Goal: Information Seeking & Learning: Learn about a topic

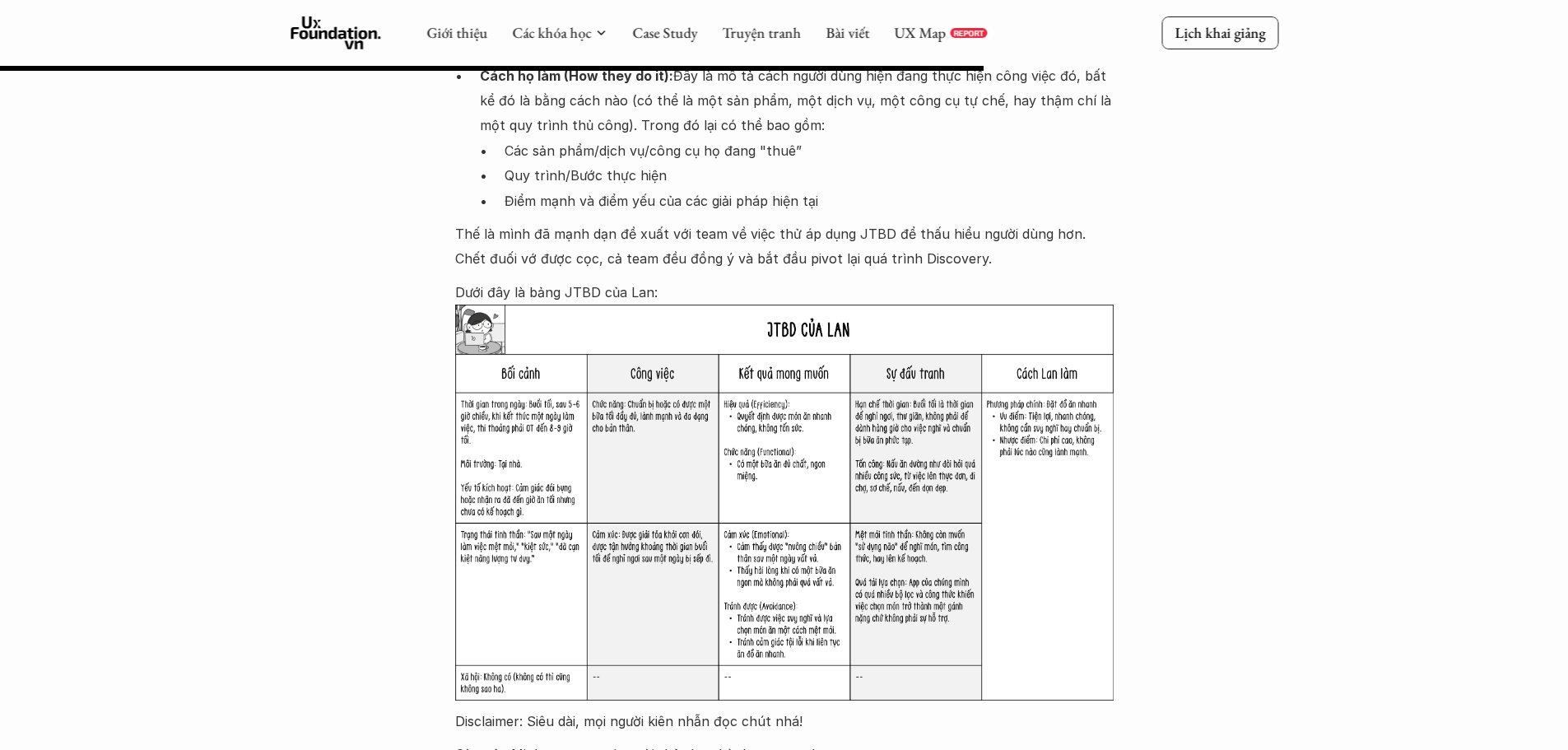
scroll to position [3355, 0]
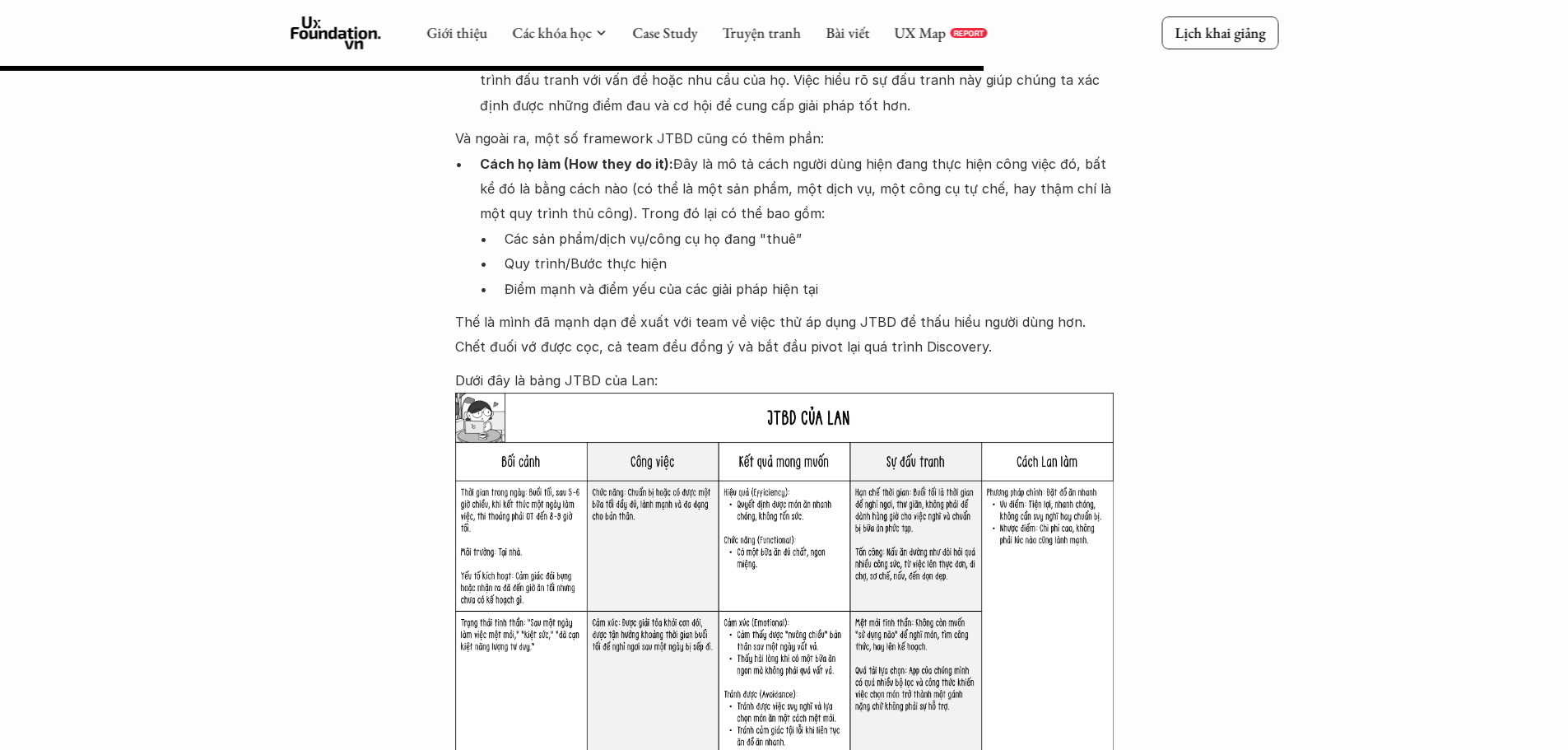
click at [762, 310] on p "Thế là mình đã mạnh dạn đề xuất với team về việc thử áp dụng JTBD để thấu hiểu …" at bounding box center [784, 334] width 658 height 50
click at [773, 310] on p "Thế là mình đã mạnh dạn đề xuất với team về việc thử áp dụng JTBD để thấu hiểu …" at bounding box center [784, 334] width 658 height 50
click at [761, 368] on p "Dưới đây là bảng JTBD của Lan:" at bounding box center [784, 380] width 658 height 24
click at [779, 310] on p "Thế là mình đã mạnh dạn đề xuất với team về việc thử áp dụng JTBD để thấu hiểu …" at bounding box center [784, 334] width 658 height 50
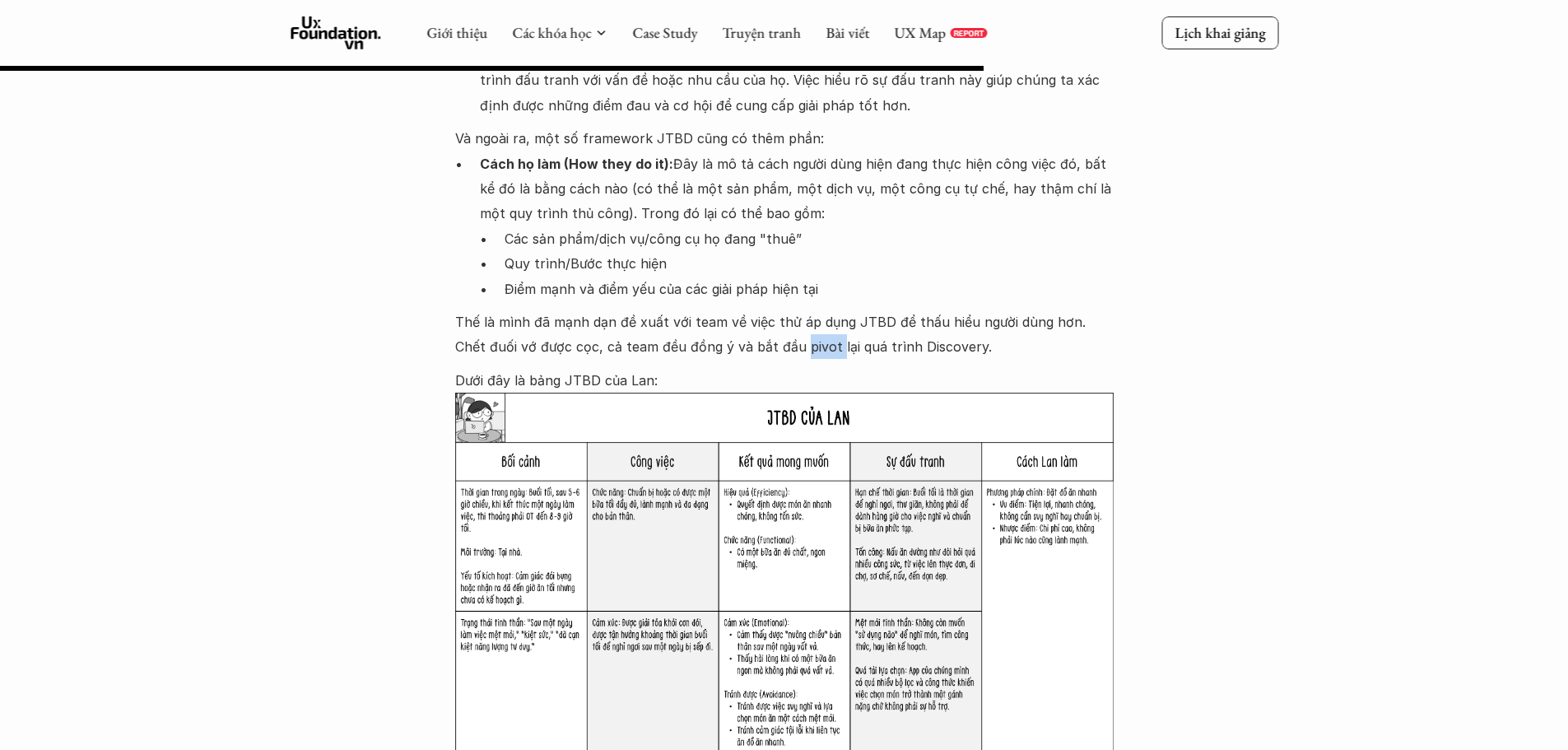
click at [779, 310] on p "Thế là mình đã mạnh dạn đề xuất với team về việc thử áp dụng JTBD để thấu hiểu …" at bounding box center [784, 334] width 658 height 50
click at [771, 327] on img at bounding box center [773, 324] width 22 height 22
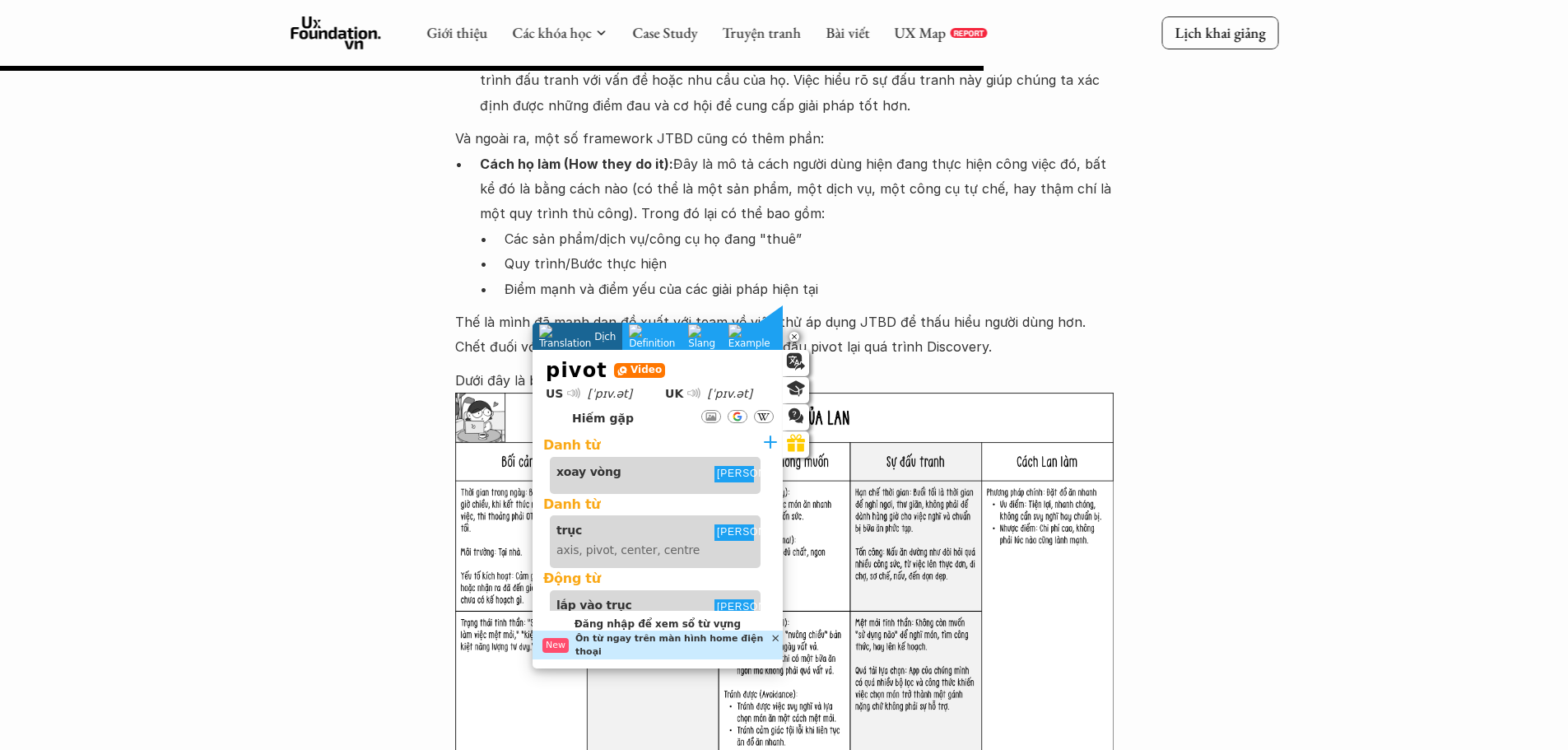
click at [878, 310] on p "Thế là mình đã mạnh dạn đề xuất với team về việc thử áp dụng JTBD để thấu hiểu …" at bounding box center [784, 334] width 658 height 50
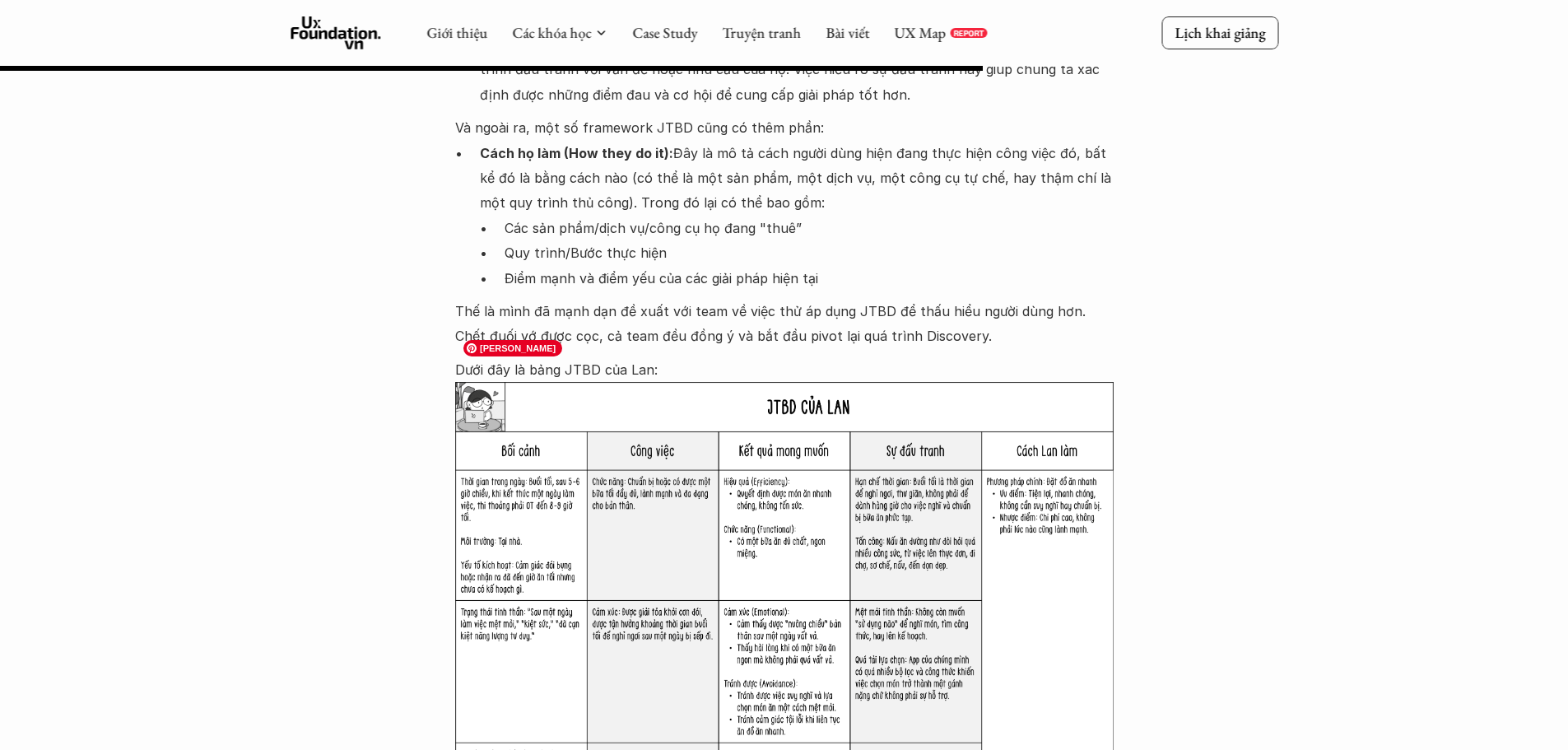
scroll to position [3519, 0]
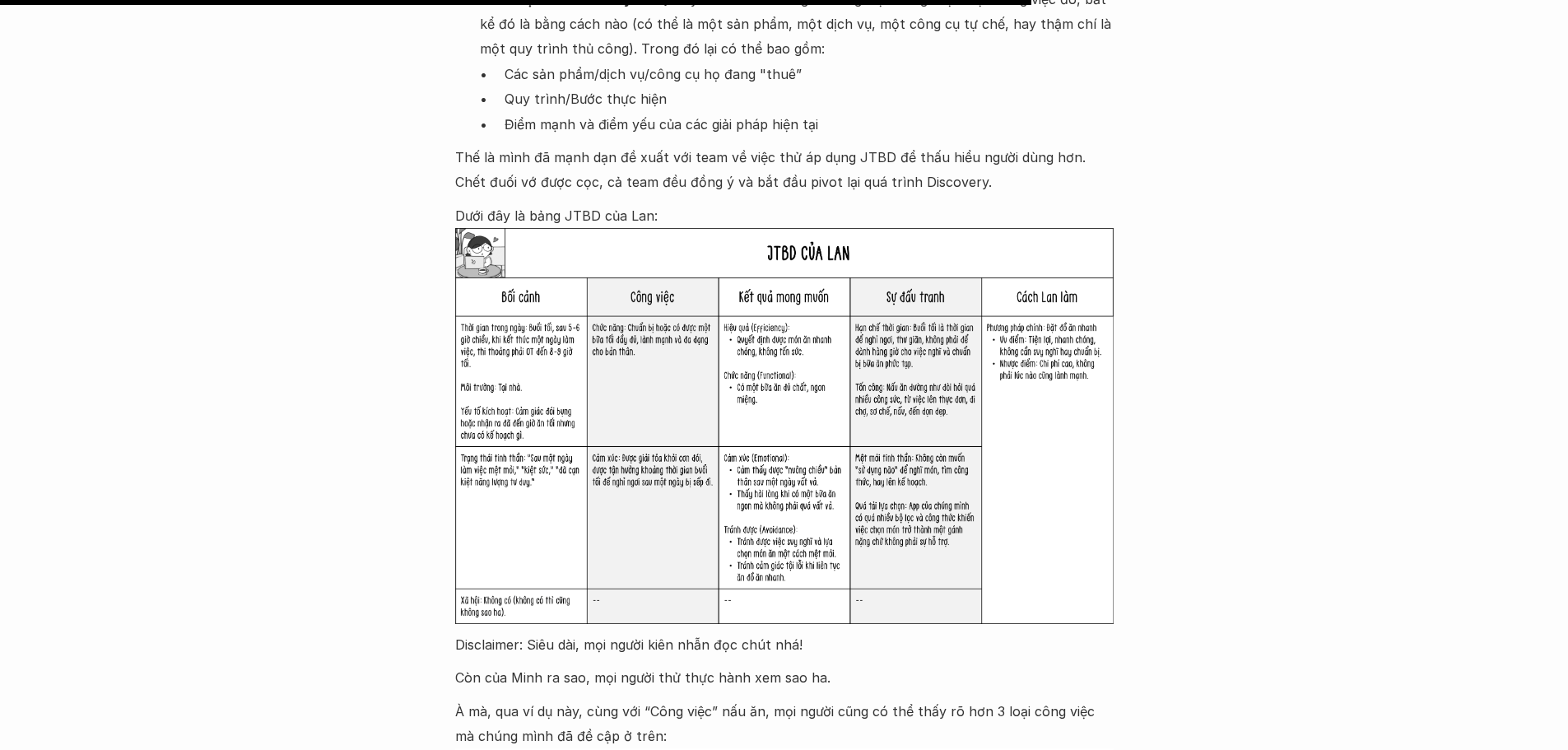
click at [483, 632] on p "Disclaimer: Siêu dài, mọi người kiên nhẫn đọc chút nhá!" at bounding box center [784, 645] width 658 height 24
click at [477, 632] on p "Disclaimer: Siêu dài, mọi người kiên nhẫn đọc chút nhá!" at bounding box center [784, 645] width 658 height 24
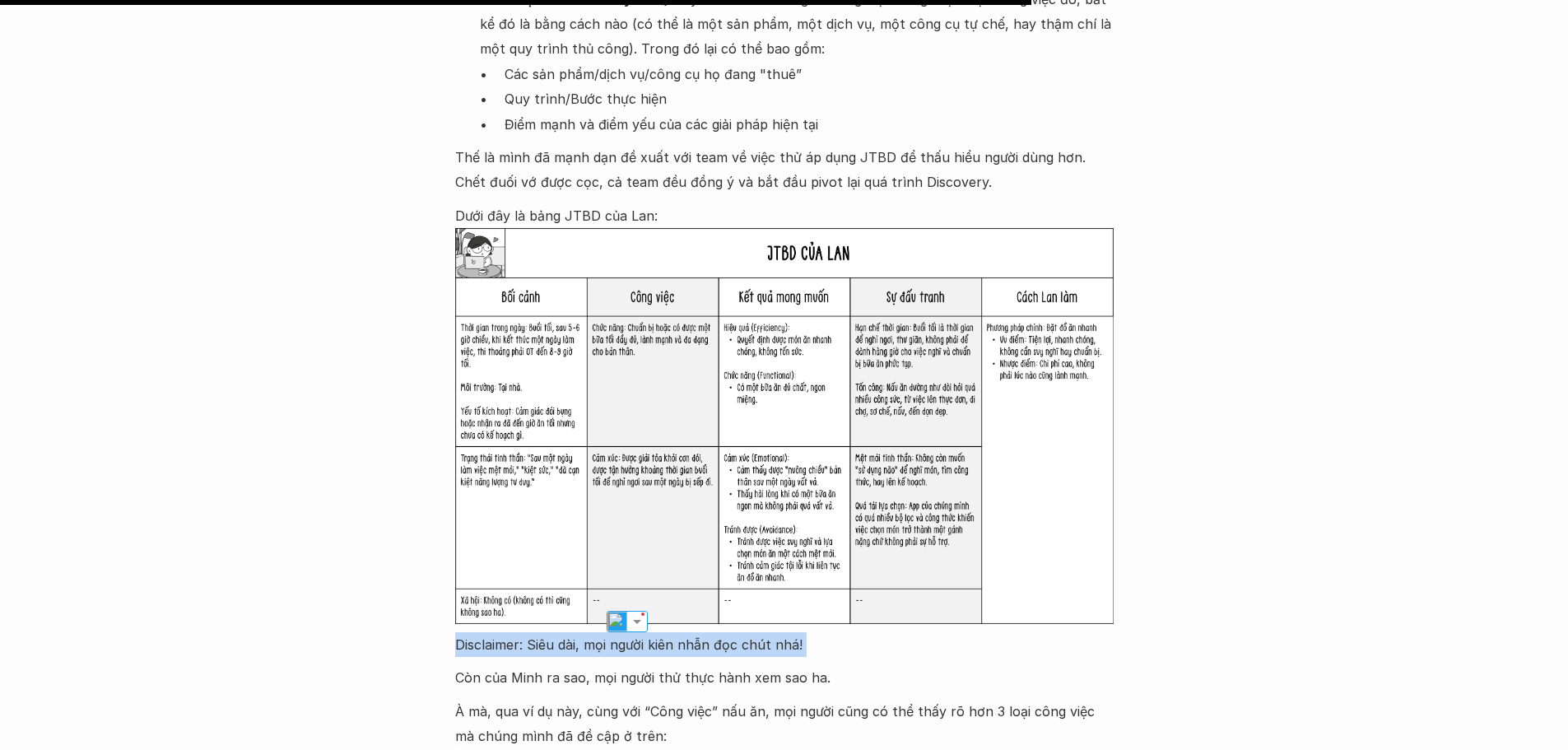
click at [477, 632] on p "Disclaimer: Siêu dài, mọi người kiên nhẫn đọc chút nhá!" at bounding box center [784, 645] width 658 height 24
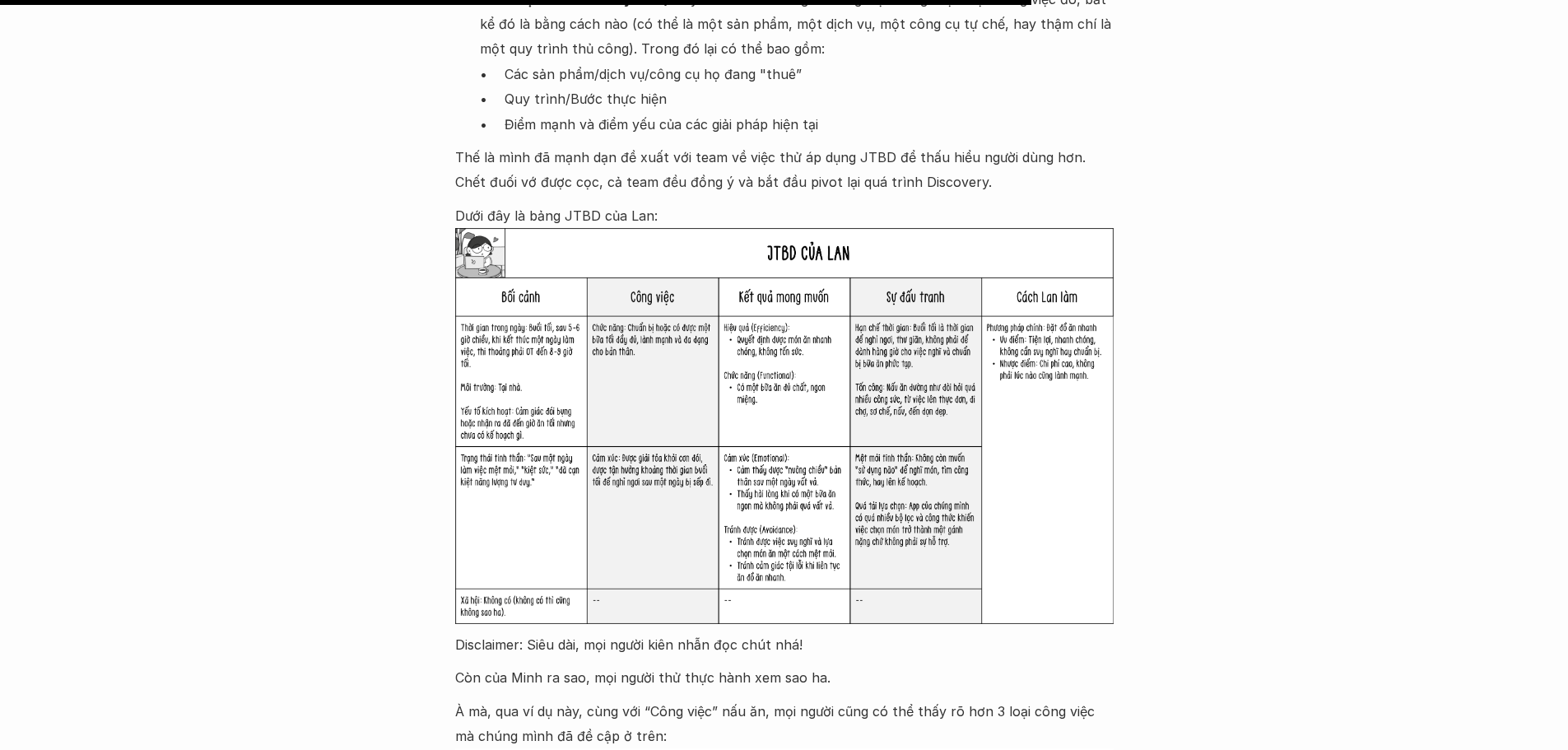
click at [477, 632] on p "Disclaimer: Siêu dài, mọi người kiên nhẫn đọc chút nhá!" at bounding box center [784, 645] width 658 height 24
click at [478, 626] on img at bounding box center [478, 621] width 22 height 22
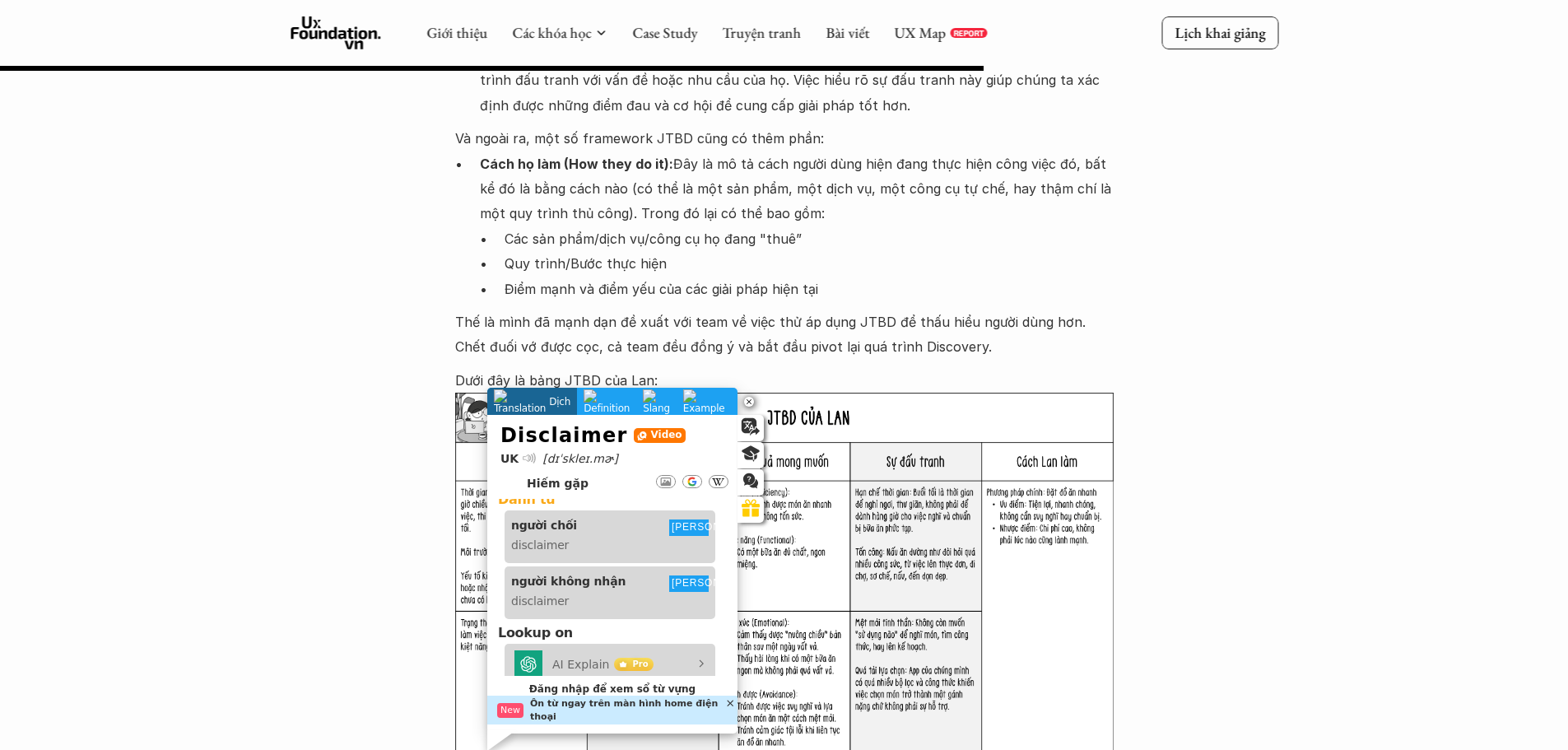
scroll to position [83, 0]
click at [854, 665] on img at bounding box center [784, 590] width 658 height 396
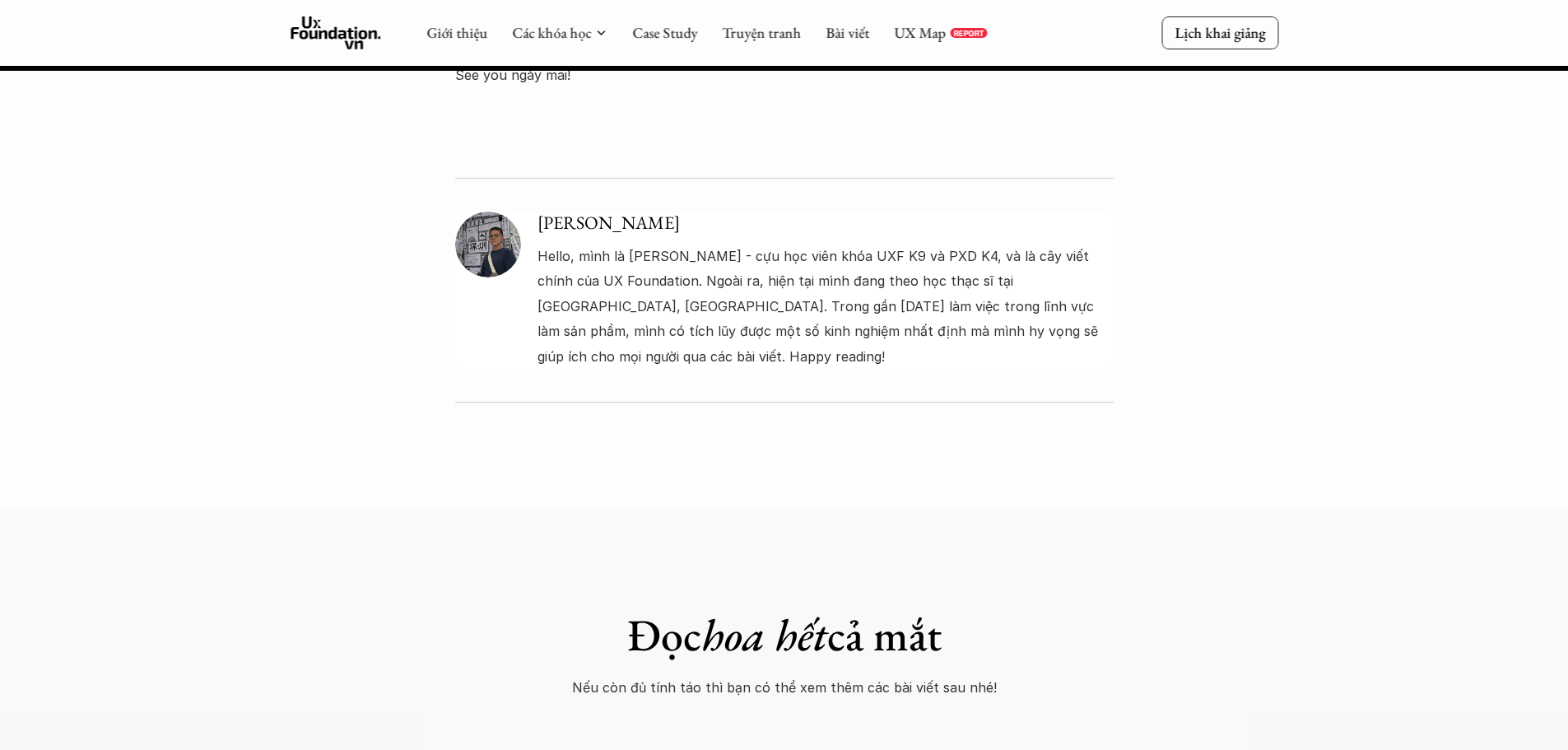
scroll to position [5743, 0]
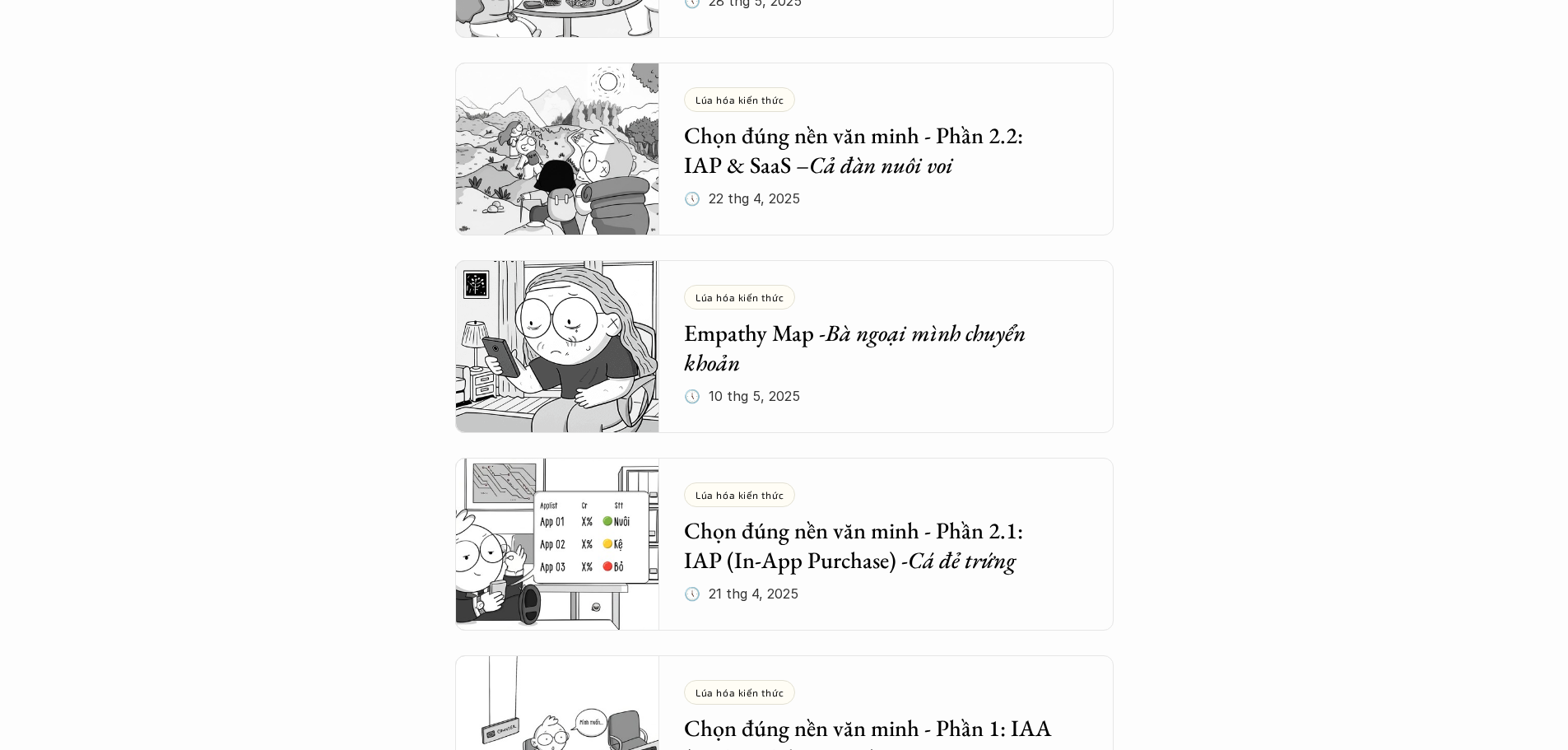
scroll to position [1164, 0]
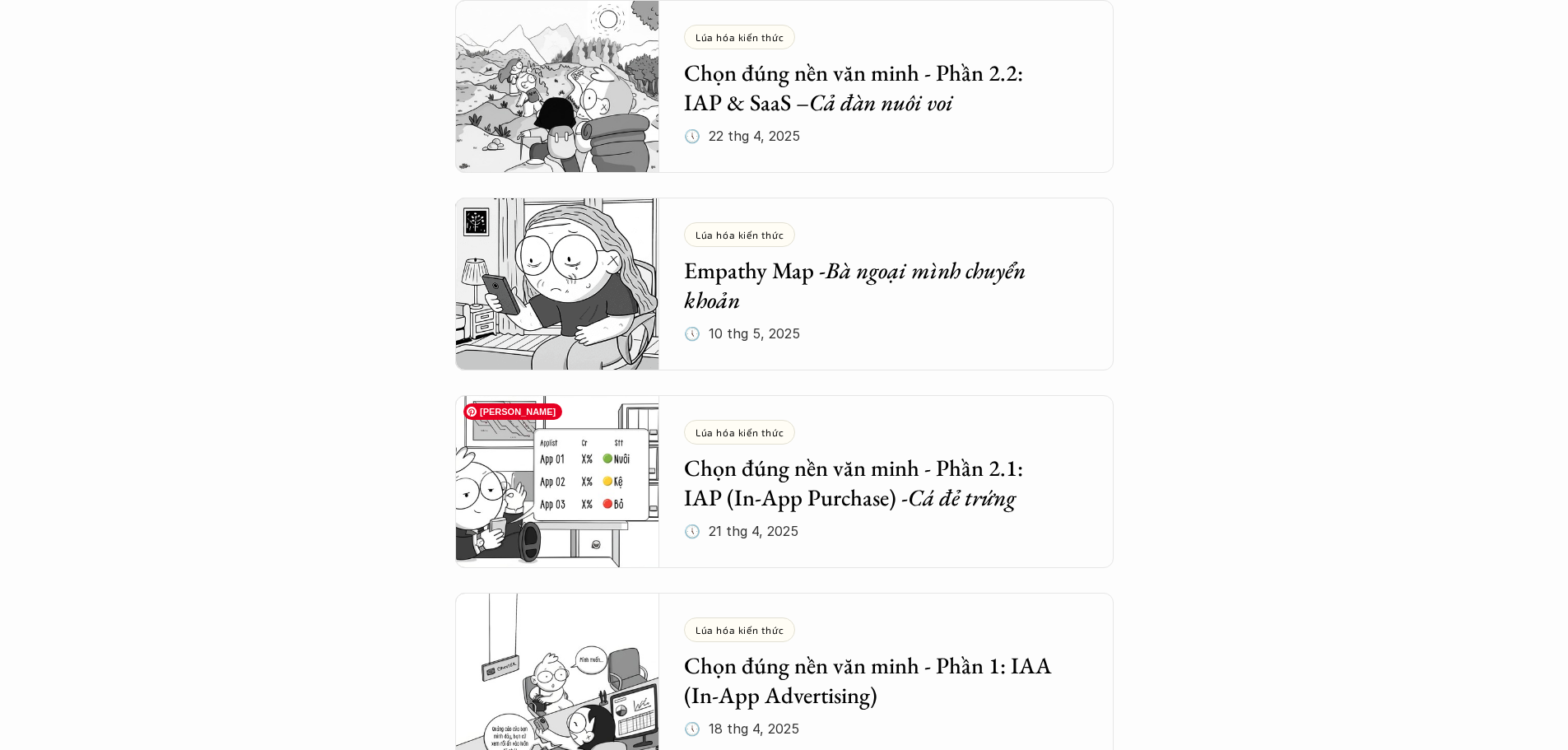
click at [581, 497] on img at bounding box center [558, 482] width 205 height 173
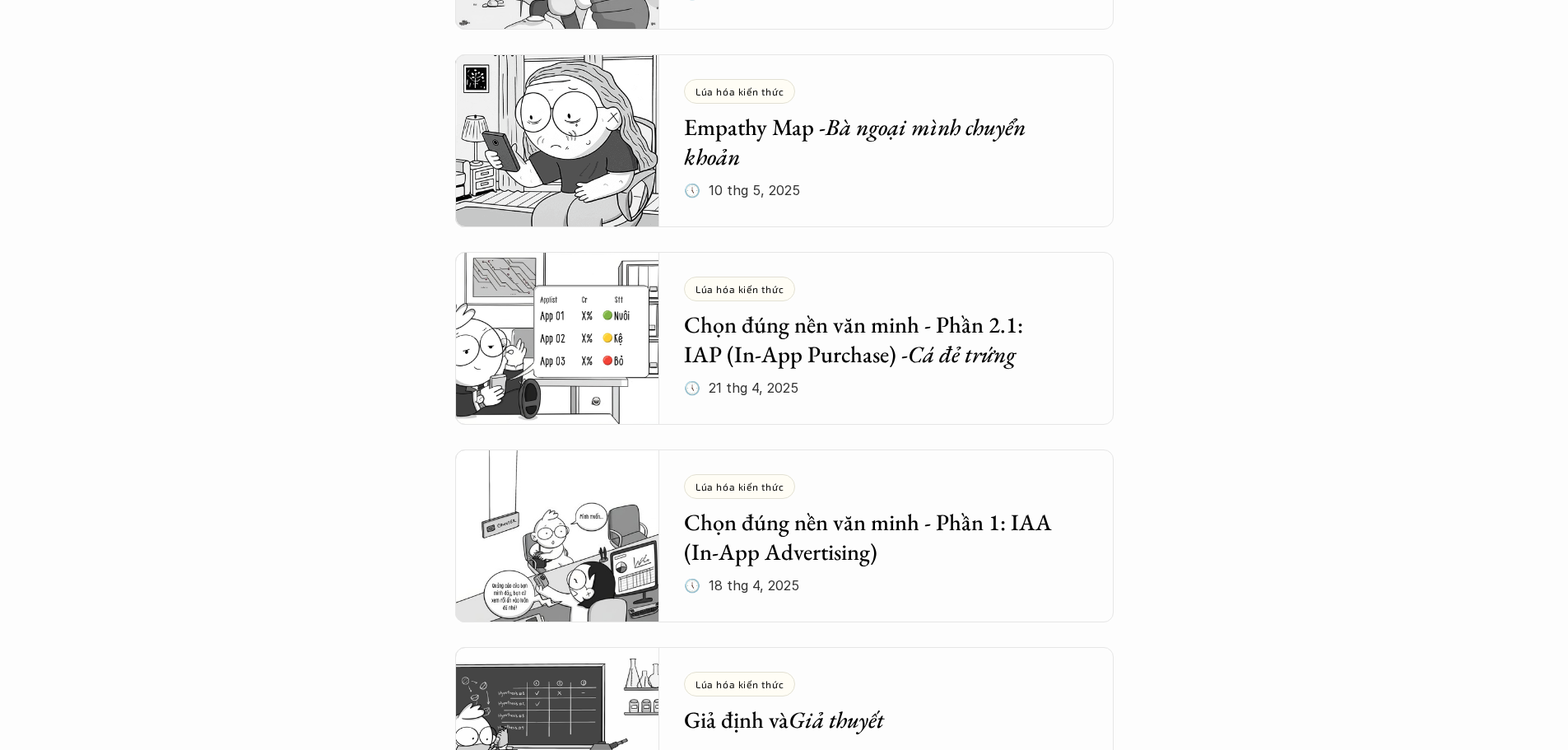
scroll to position [1326, 0]
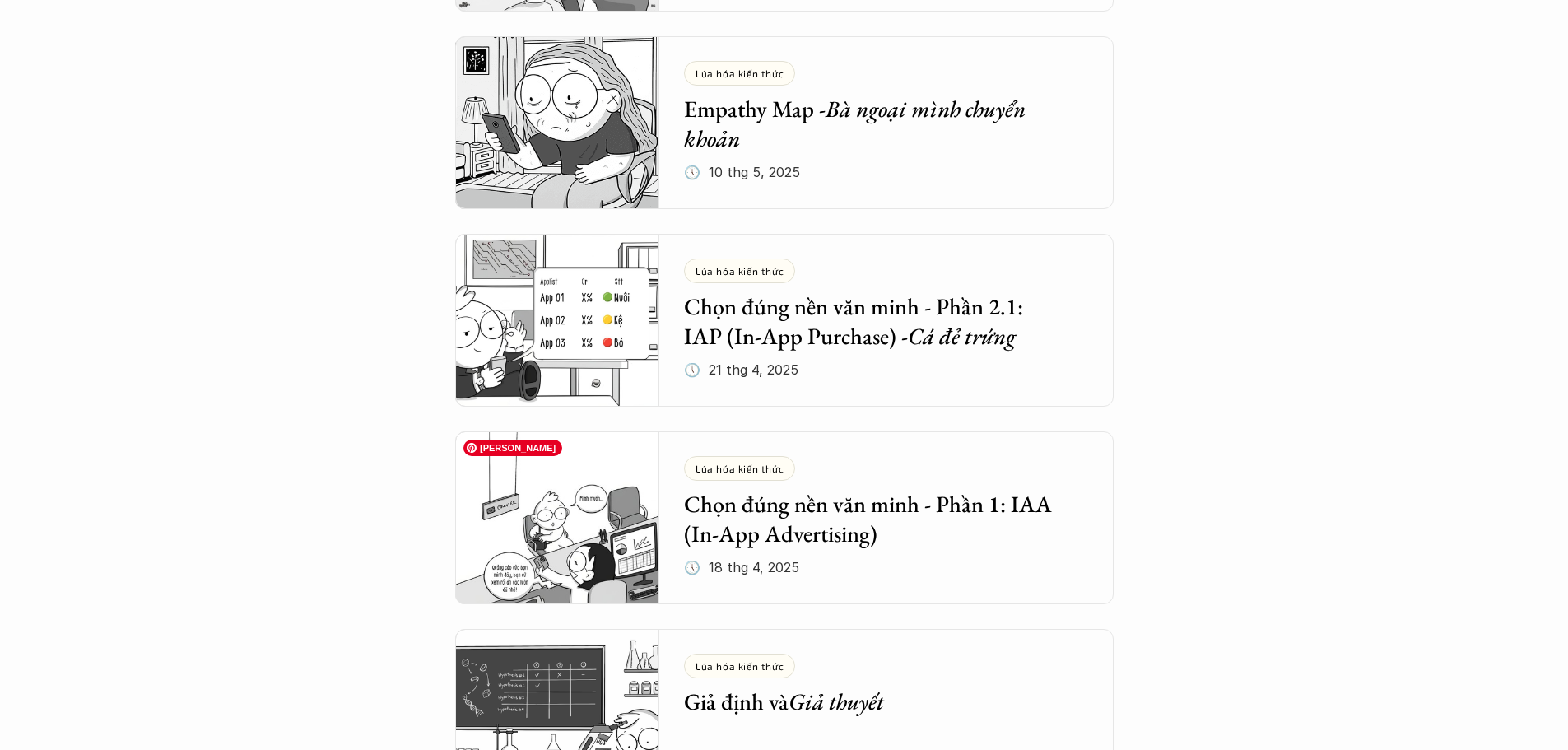
click at [524, 542] on img at bounding box center [558, 519] width 205 height 173
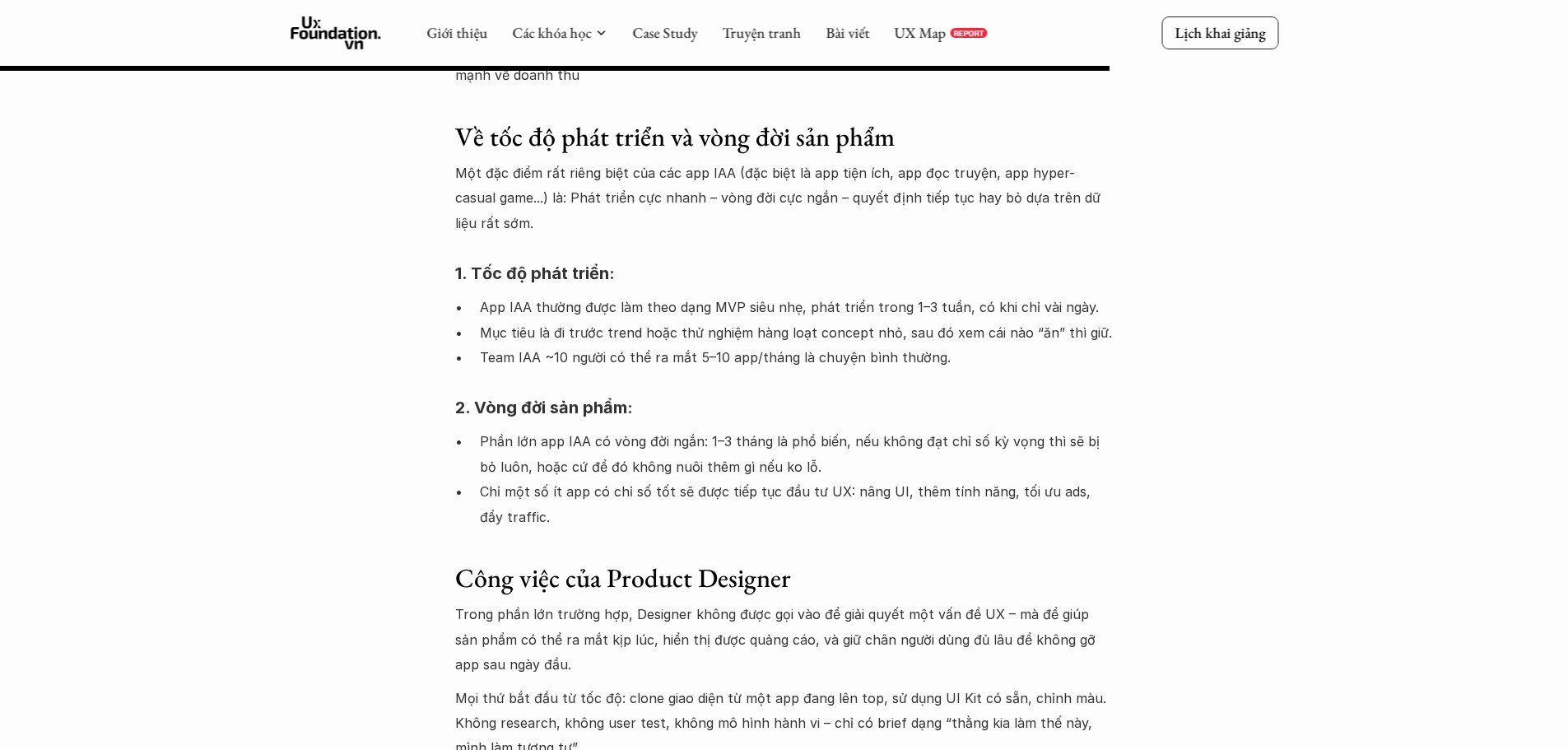
scroll to position [2718, 0]
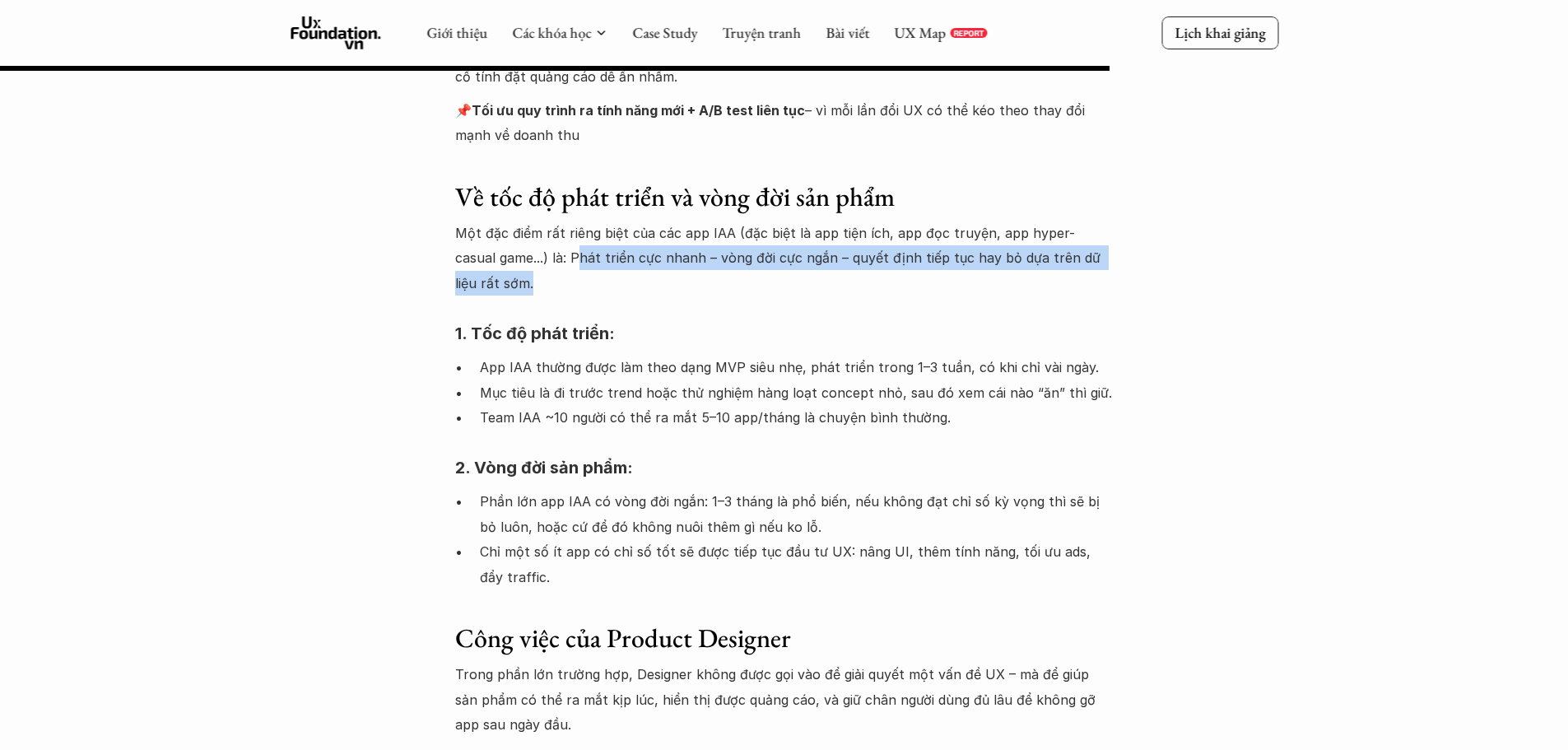
drag, startPoint x: 531, startPoint y: 210, endPoint x: 1006, endPoint y: 228, distance: 475.3
click at [1006, 228] on p "Một đặc điểm rất riêng biệt của các app IAA (đặc biệt là app tiện ích, app đọc …" at bounding box center [784, 259] width 658 height 75
copy p "hát triển cực nhanh – vòng đời cực ngắn – quyết định tiếp tục hay bỏ dựa trên d…"
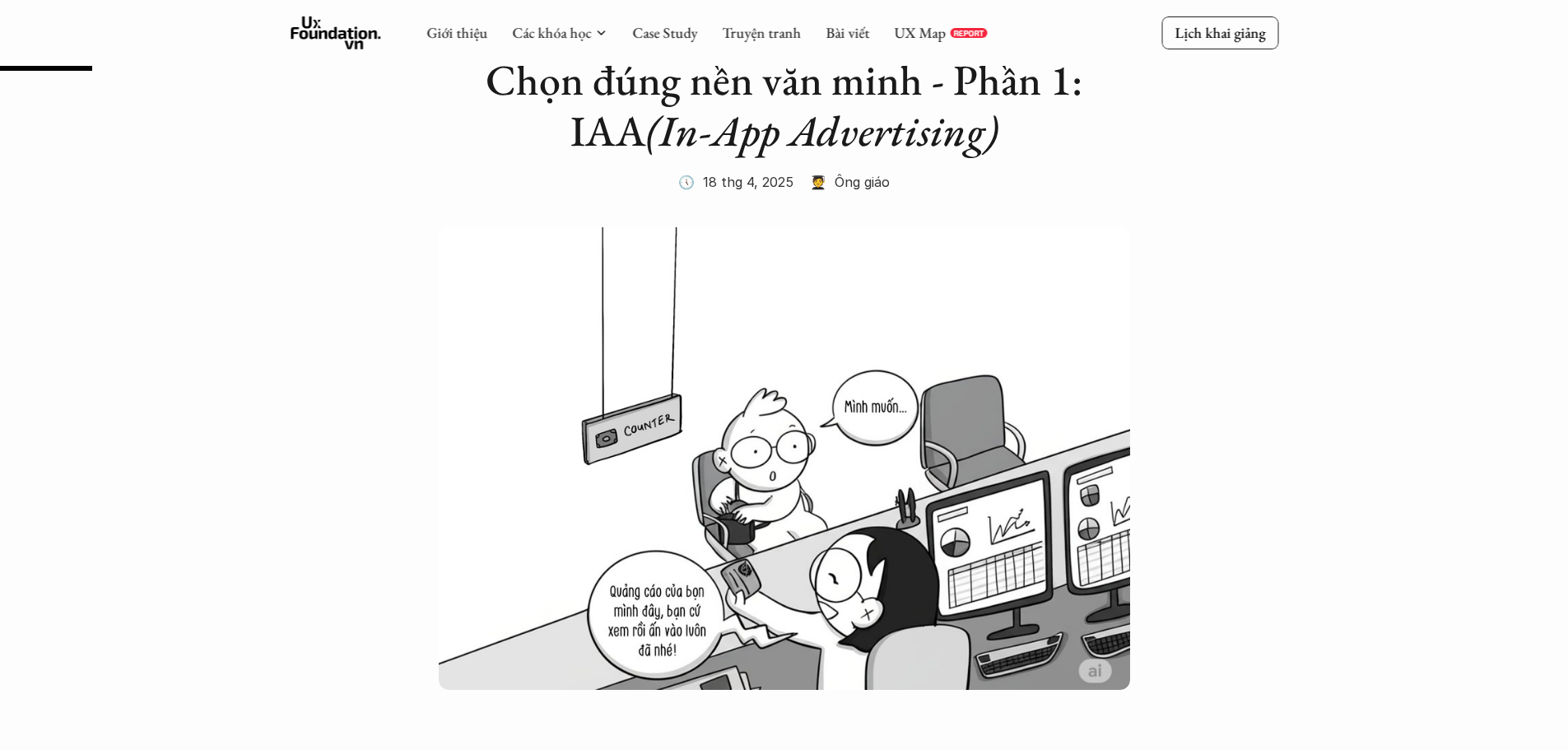
scroll to position [0, 0]
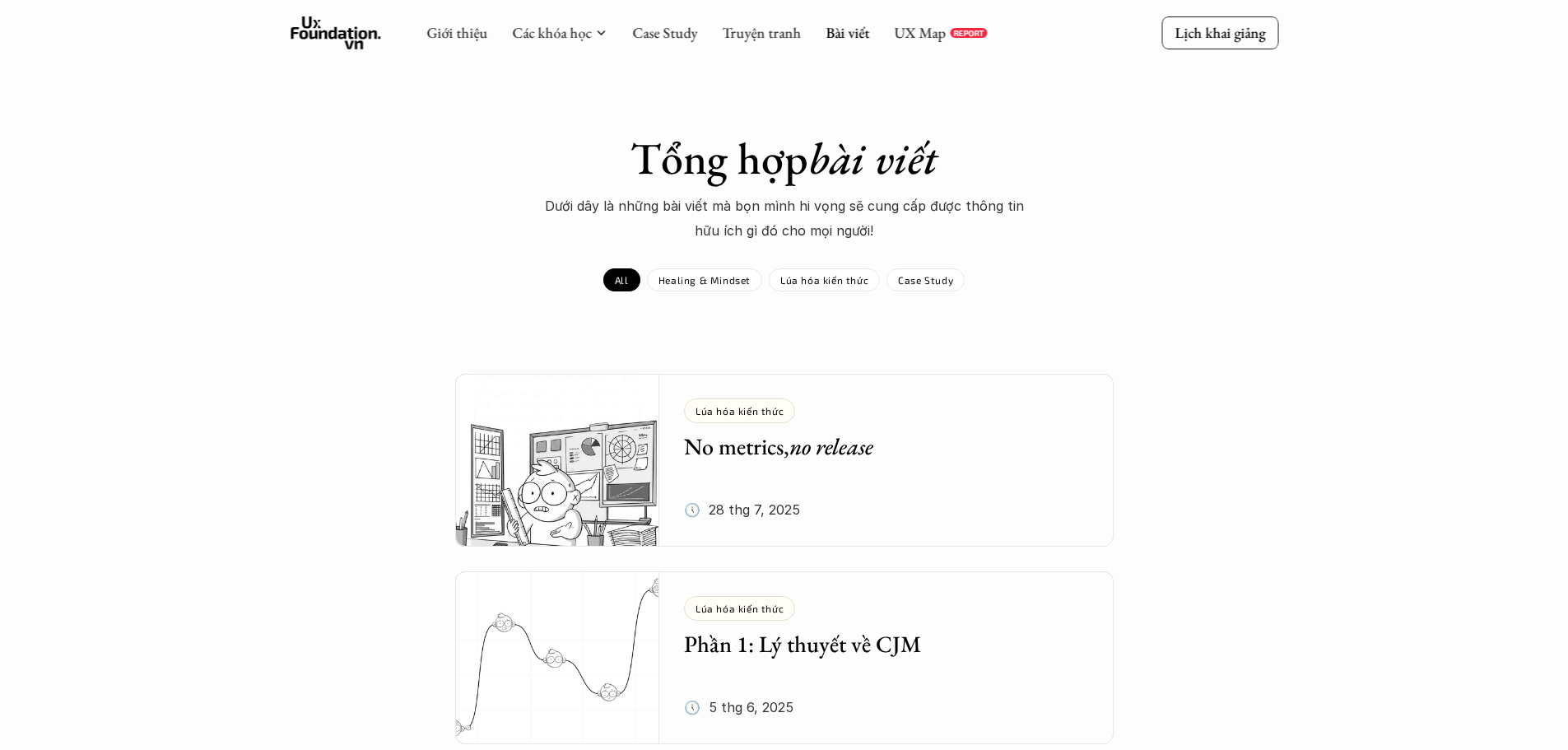
scroll to position [1326, 0]
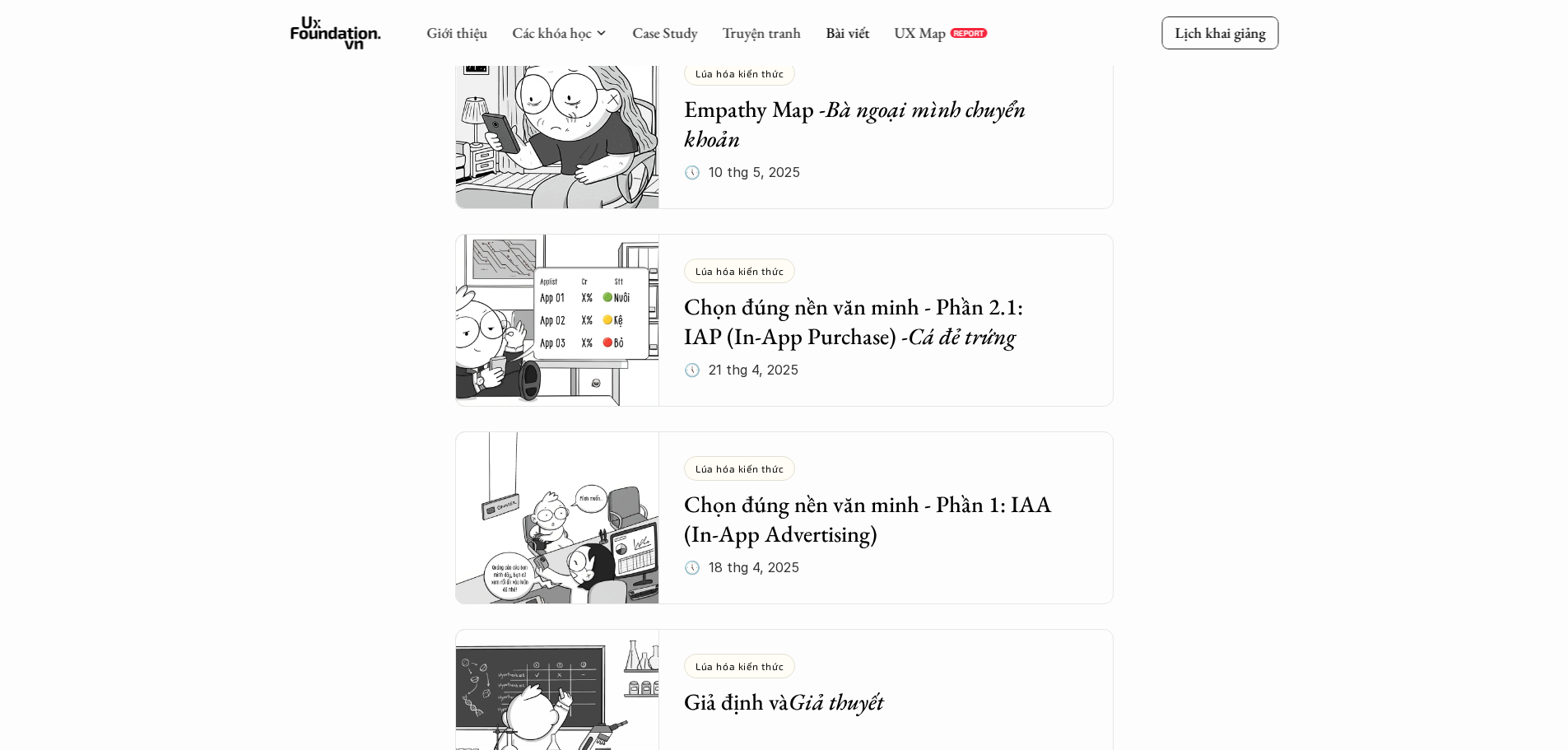
click at [841, 352] on div "Lúa hóa kiến thức Chọn đúng nền văn minh - Phần 2.1: IAP (In-App Purchase) - Cá…" at bounding box center [898, 321] width 430 height 173
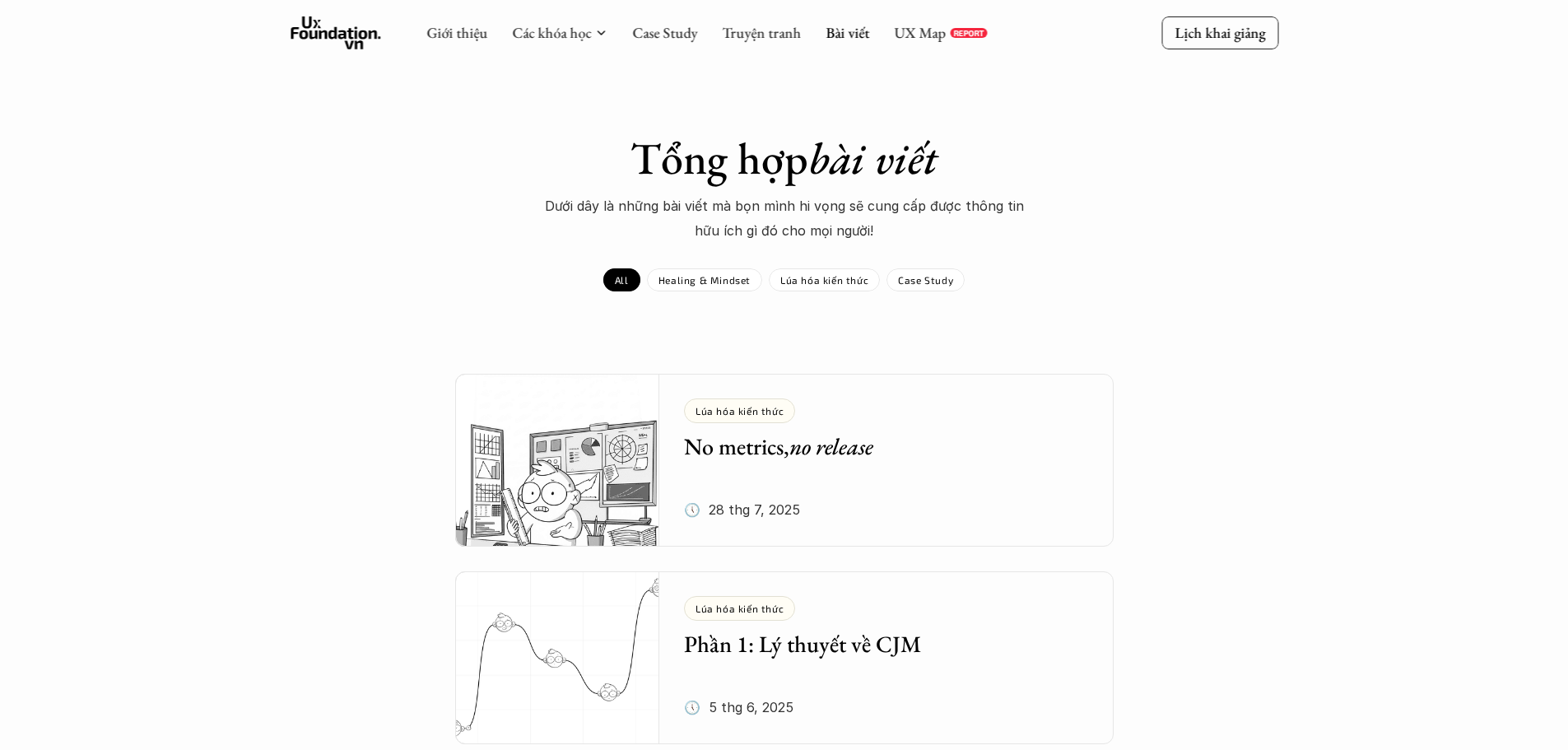
scroll to position [1326, 0]
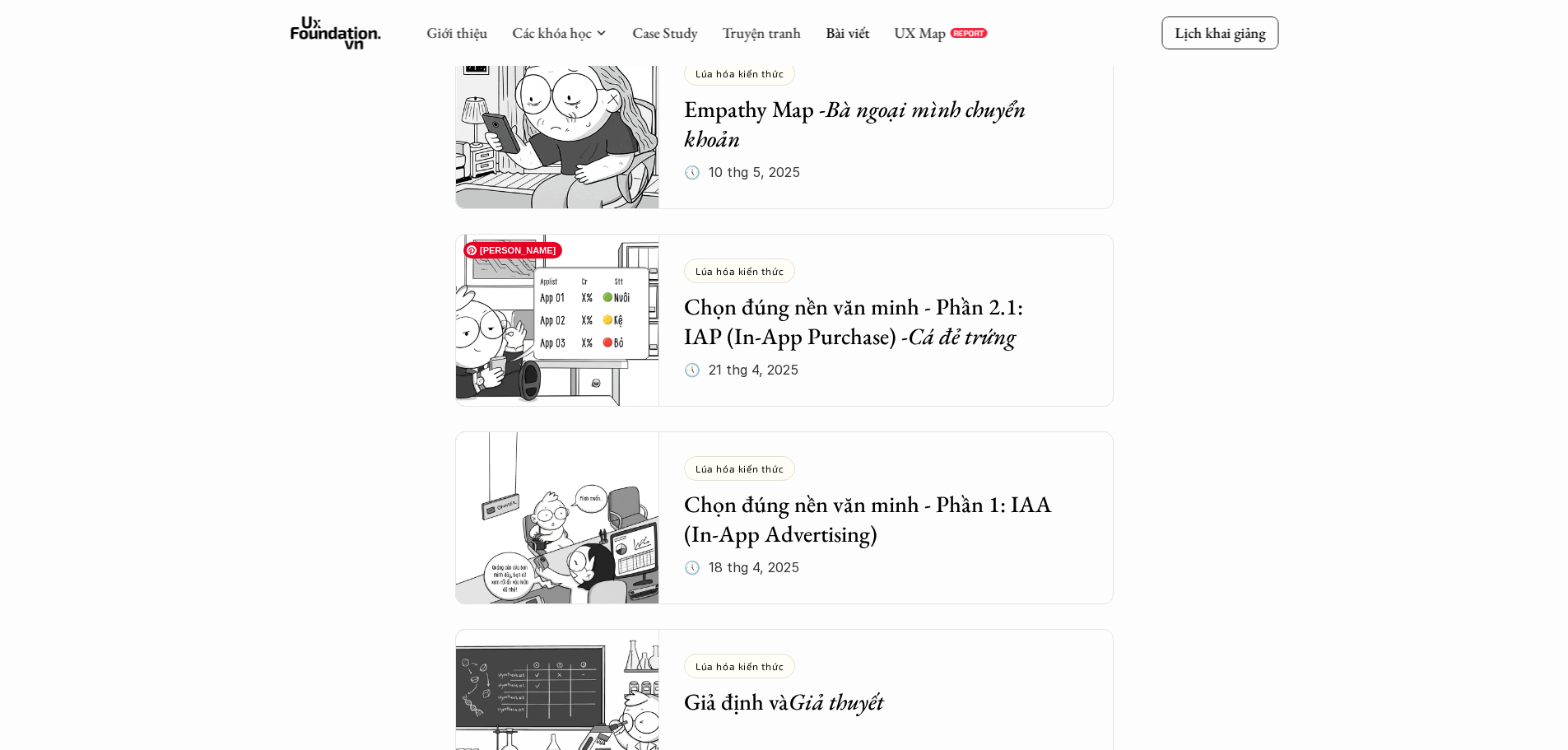
click at [616, 318] on img at bounding box center [558, 321] width 205 height 173
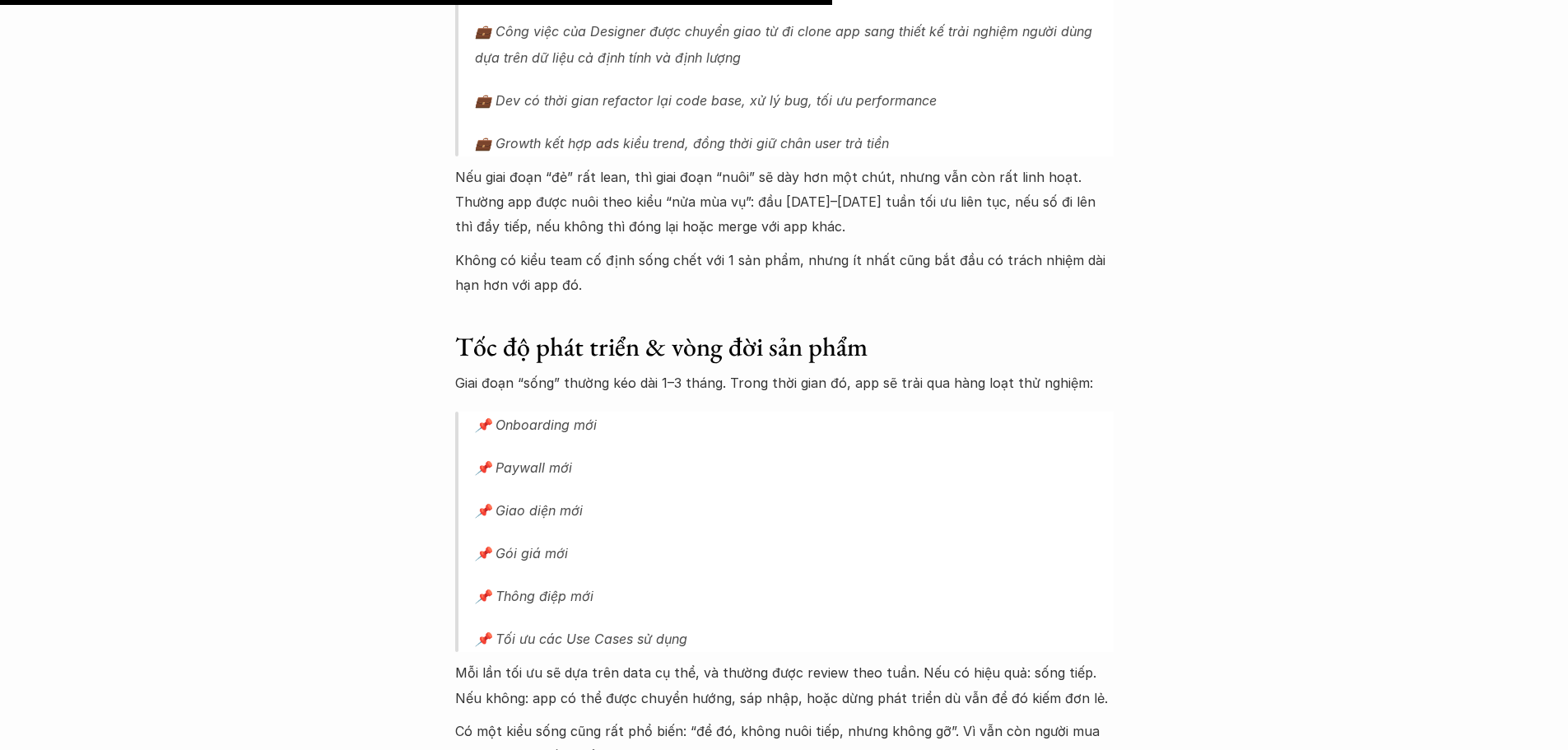
scroll to position [2855, 0]
